Goal: Check status

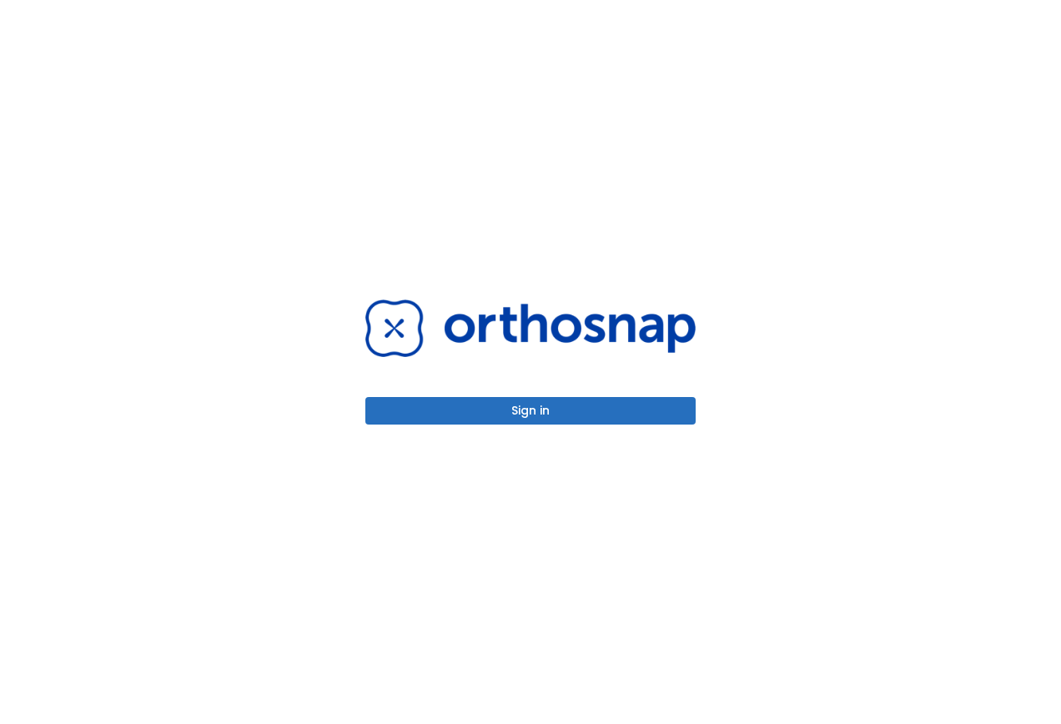
click at [559, 411] on button "Sign in" at bounding box center [530, 411] width 330 height 28
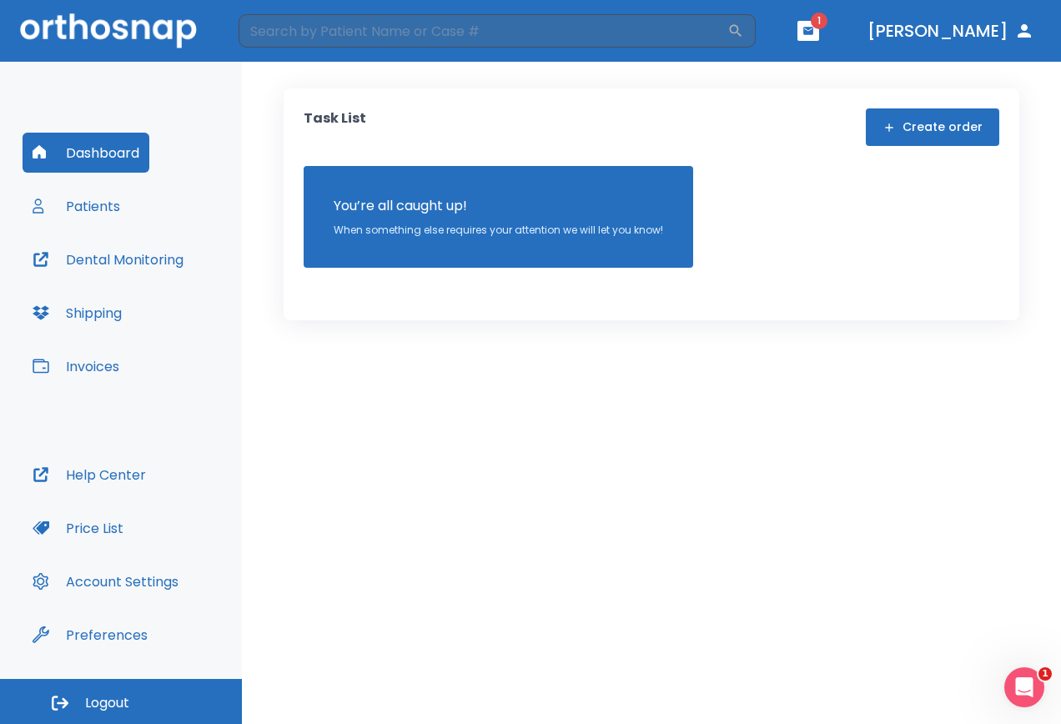
click at [813, 33] on icon "button" at bounding box center [808, 31] width 10 height 8
click at [789, 70] on li "Sarah Wine 1" at bounding box center [806, 68] width 178 height 33
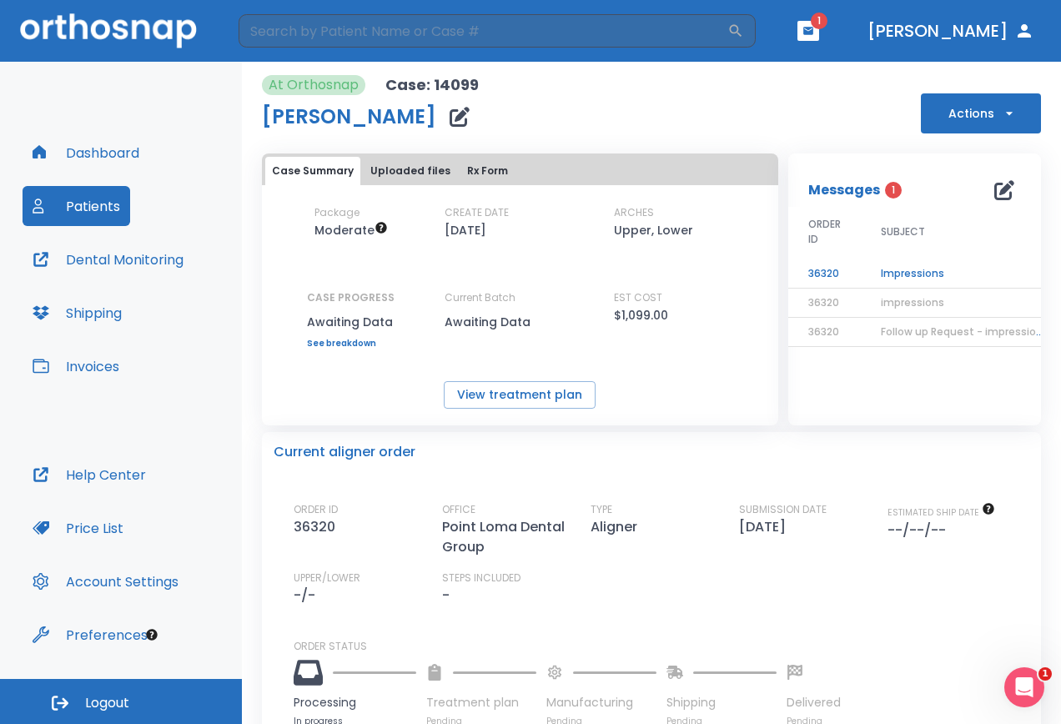
click at [900, 269] on td "Impressions" at bounding box center [965, 273] width 209 height 29
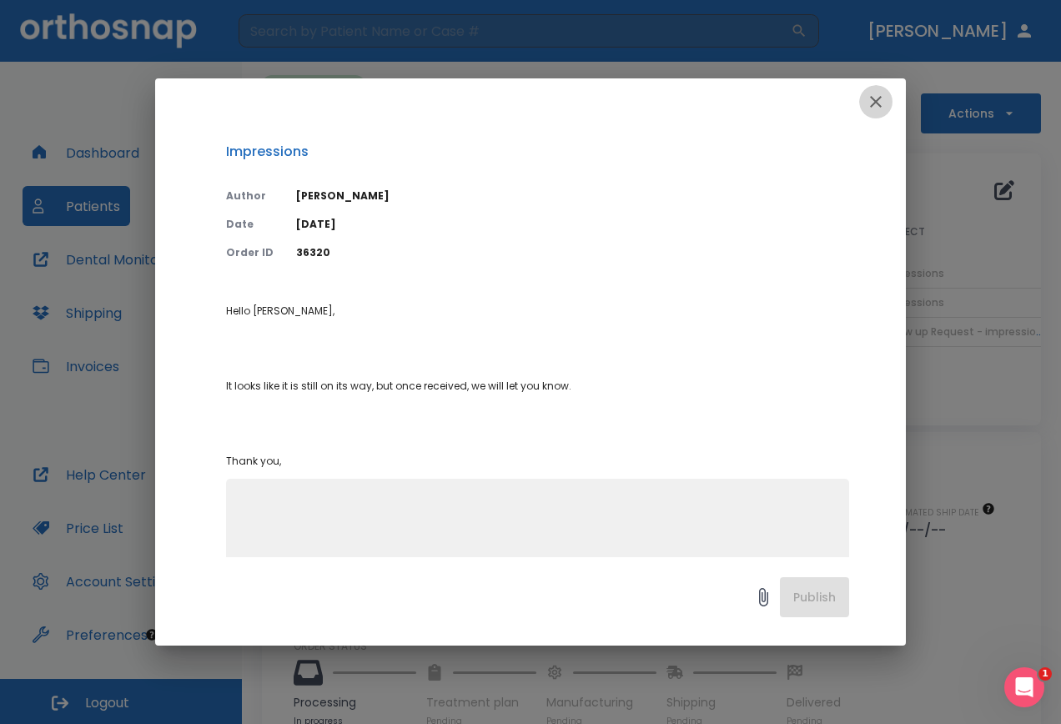
click at [877, 102] on icon "button" at bounding box center [876, 102] width 12 height 12
